Goal: Download file/media

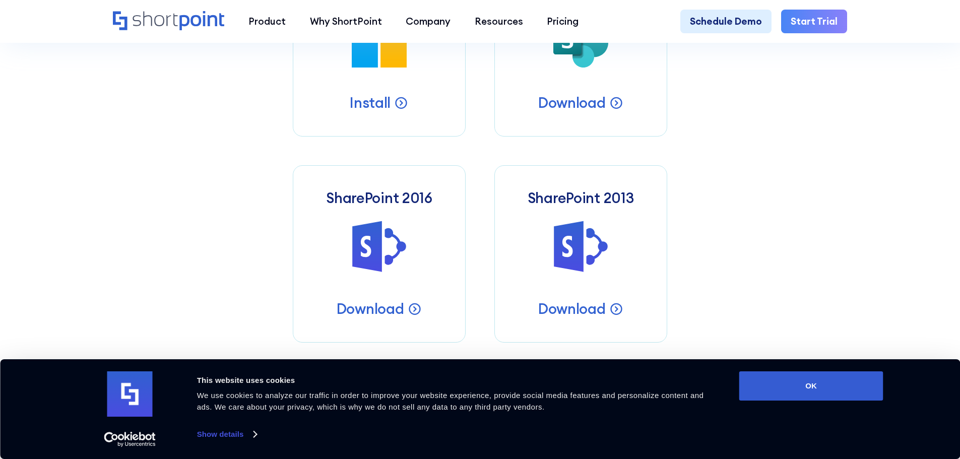
scroll to position [453, 0]
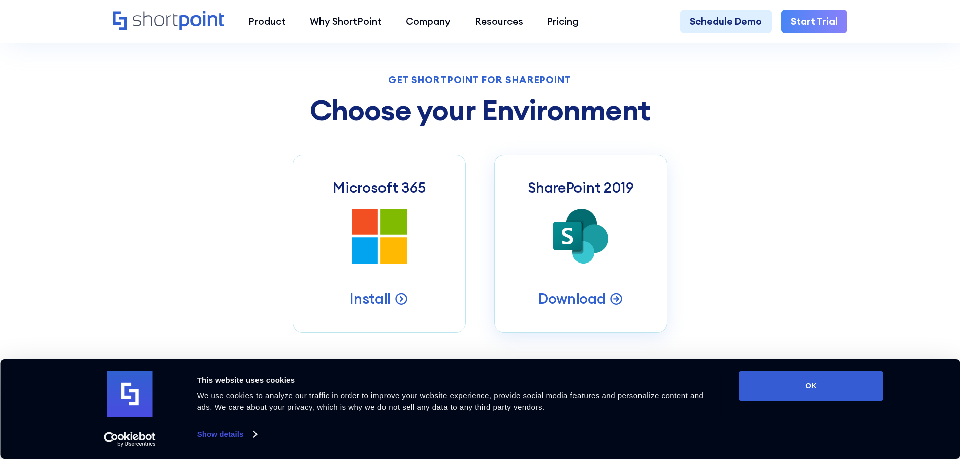
click at [572, 273] on link "SharePoint 2019 SharePoint 2019 Server Intranets Download" at bounding box center [580, 243] width 173 height 177
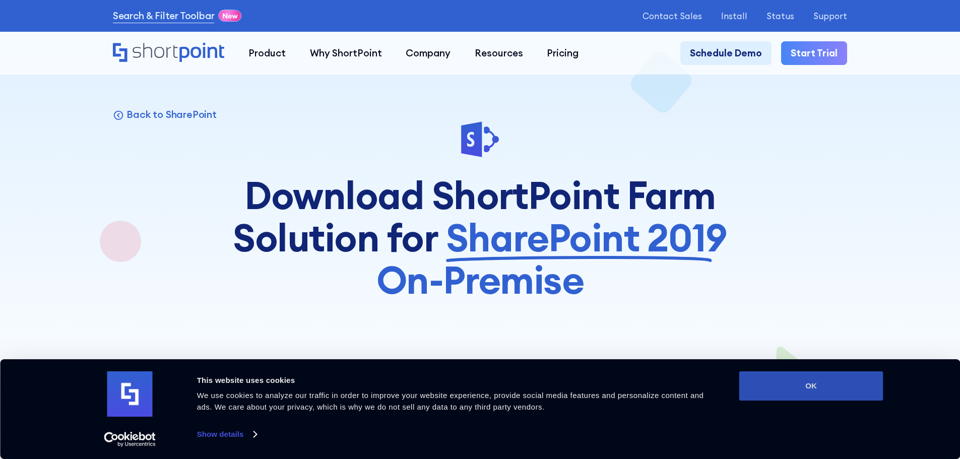
click at [808, 394] on button "OK" at bounding box center [811, 385] width 144 height 29
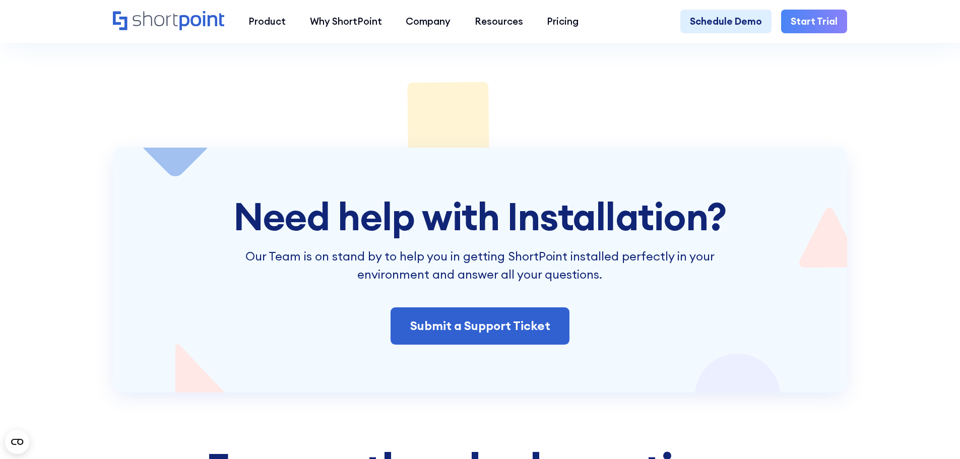
scroll to position [2217, 0]
